Goal: Task Accomplishment & Management: Use online tool/utility

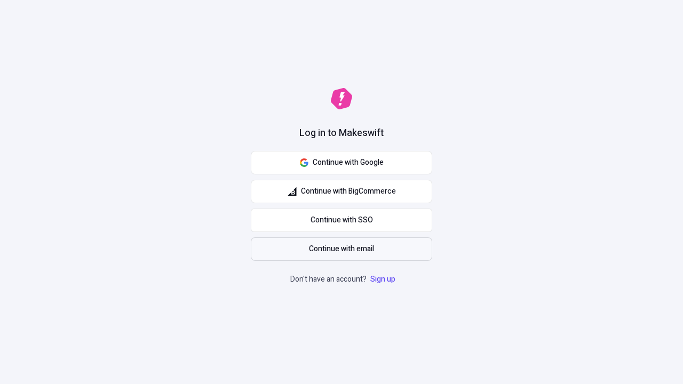
click at [341, 249] on span "Continue with email" at bounding box center [341, 249] width 65 height 12
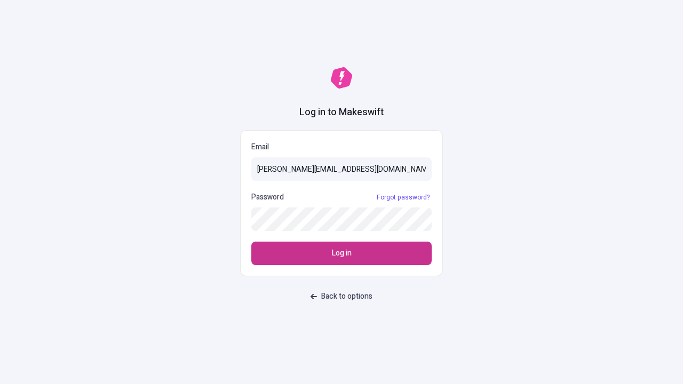
click at [341, 253] on span "Log in" at bounding box center [342, 253] width 20 height 12
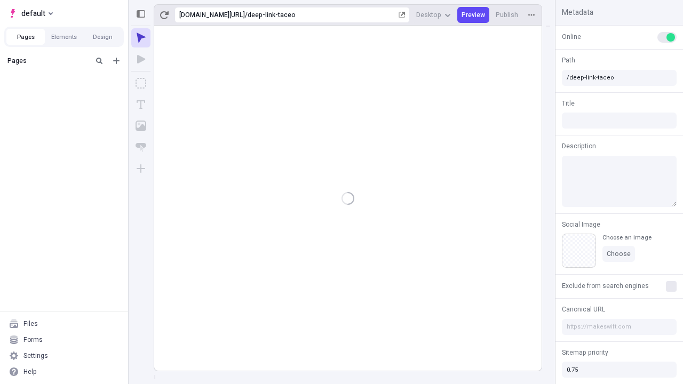
type input "/deep-link-taceo"
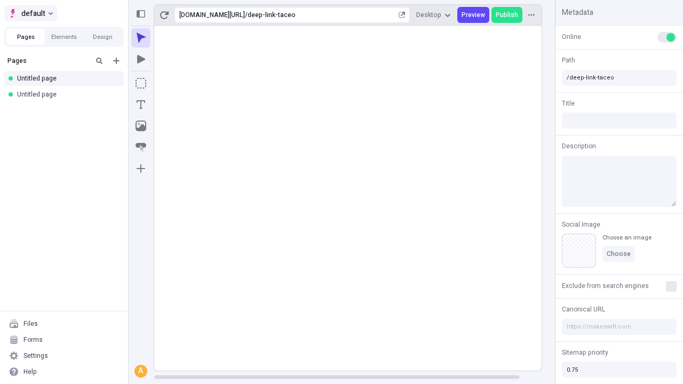
click at [30, 13] on span "default" at bounding box center [33, 13] width 24 height 13
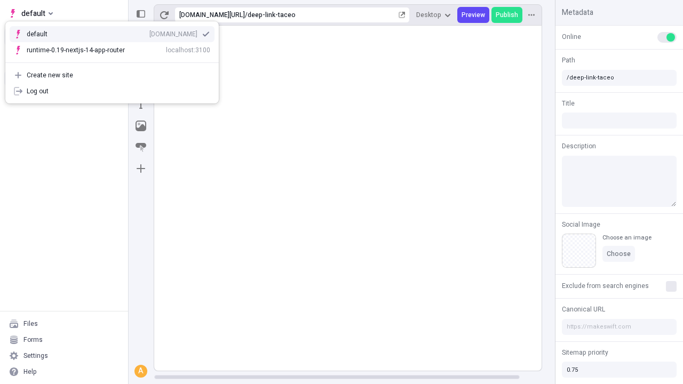
click at [112, 75] on div "Create new site" at bounding box center [118, 75] width 183 height 9
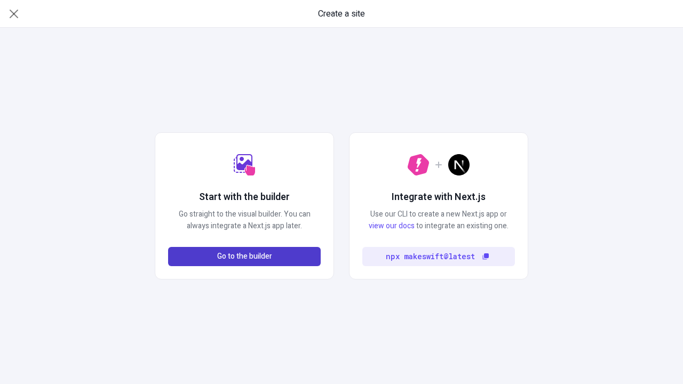
click at [244, 257] on span "Go to the builder" at bounding box center [244, 257] width 55 height 12
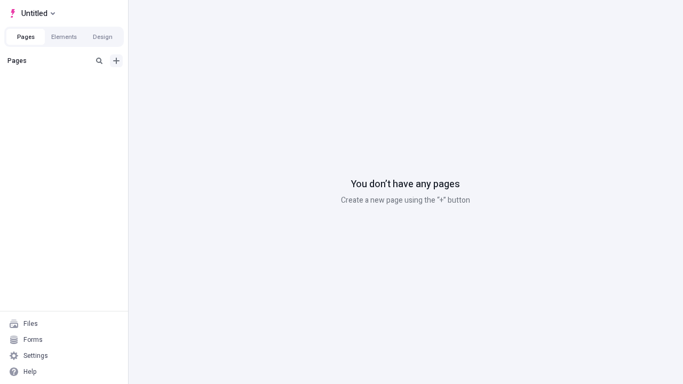
click at [116, 61] on icon "Add new" at bounding box center [116, 61] width 6 height 6
click at [173, 83] on span "Blank page" at bounding box center [179, 82] width 66 height 9
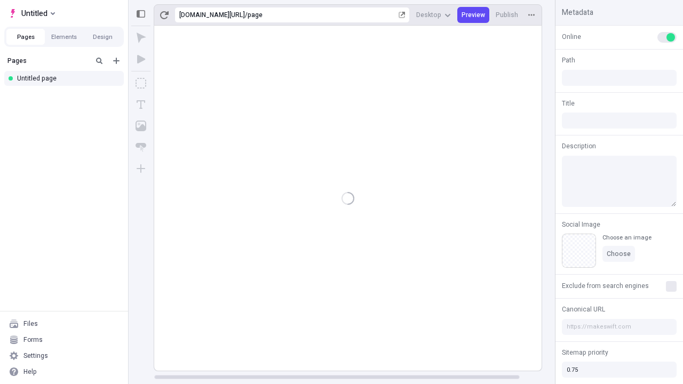
type input "/page"
click at [507, 15] on span "Publish" at bounding box center [507, 15] width 22 height 9
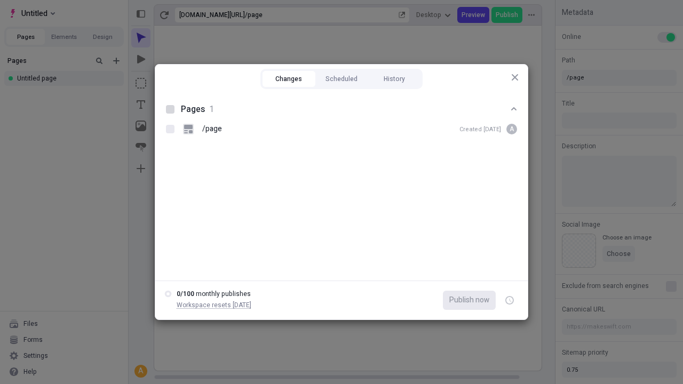
click at [289, 79] on button "Changes" at bounding box center [288, 79] width 53 height 16
click at [170, 109] on div at bounding box center [170, 109] width 9 height 9
checkbox input "true"
click at [509, 300] on icon "button" at bounding box center [510, 301] width 3 height 4
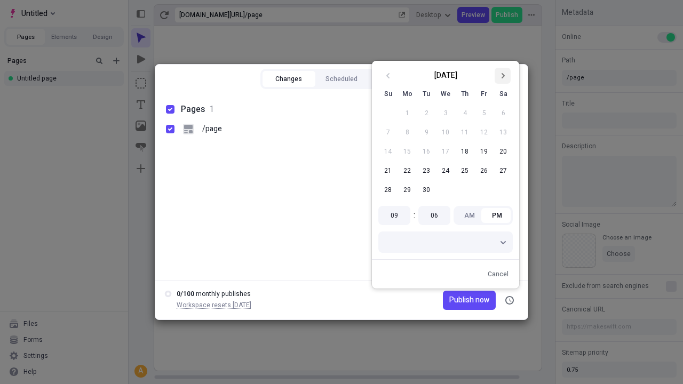
click at [502, 76] on icon "Go to next month" at bounding box center [502, 76] width 6 height 6
click at [445, 113] on button "1" at bounding box center [445, 112] width 19 height 19
click at [453, 300] on span "Publish on 10/1/2025" at bounding box center [459, 300] width 59 height 12
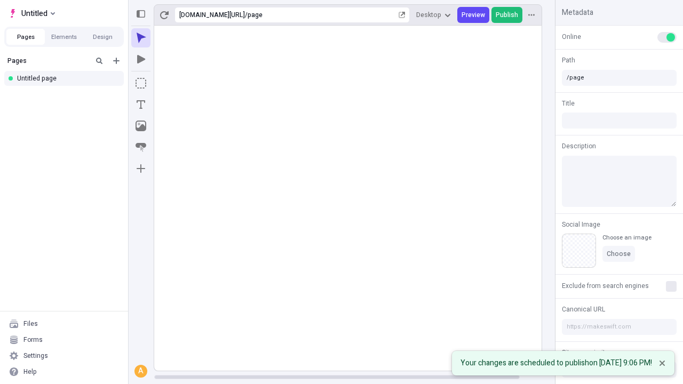
click at [507, 15] on span "Publish" at bounding box center [507, 15] width 22 height 9
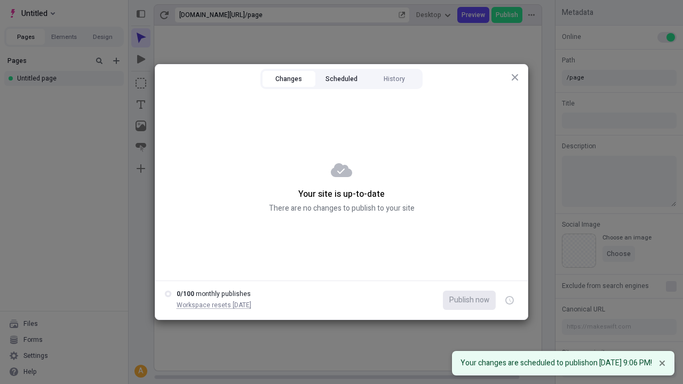
click at [341, 79] on button "Scheduled" at bounding box center [341, 79] width 53 height 16
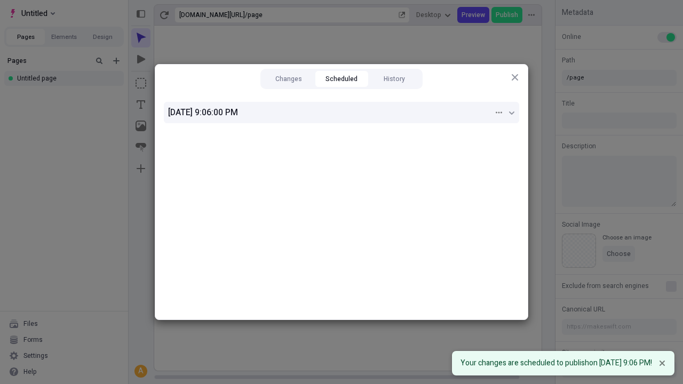
click at [341, 113] on div "10/1/2025, 9:06:00 PM" at bounding box center [330, 112] width 325 height 13
